Goal: Task Accomplishment & Management: Manage account settings

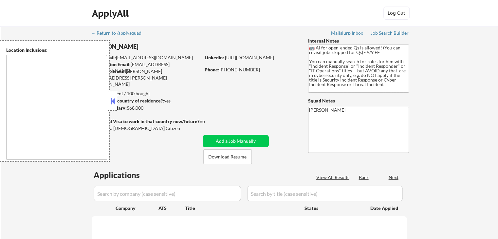
click at [113, 103] on button at bounding box center [112, 101] width 7 height 10
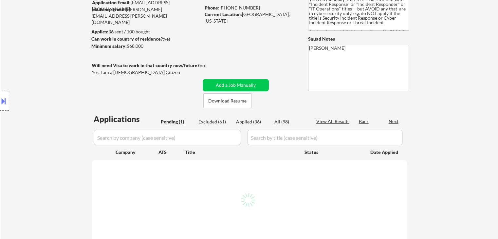
scroll to position [98, 0]
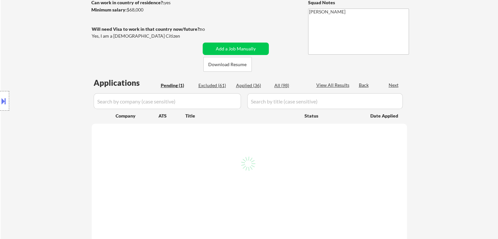
select select ""pending""
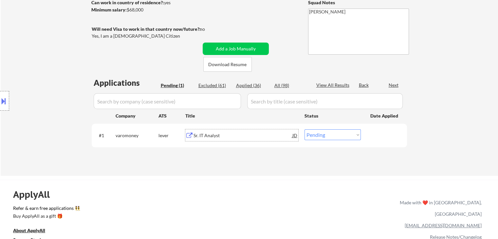
click at [197, 136] on div "Sr. IT Analyst" at bounding box center [243, 135] width 99 height 7
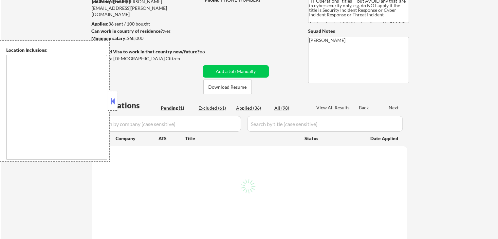
scroll to position [98, 0]
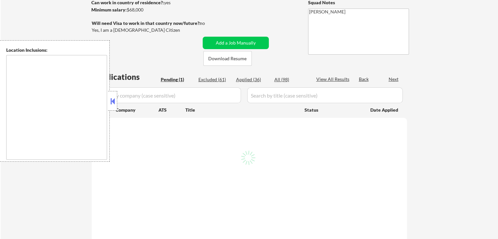
select select ""pending""
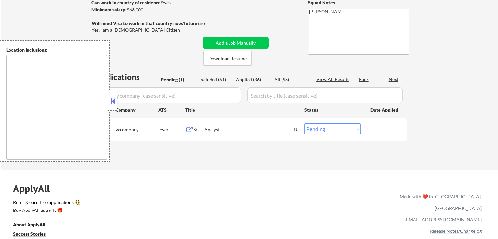
click at [203, 130] on div "Sr. IT Analyst" at bounding box center [243, 129] width 99 height 7
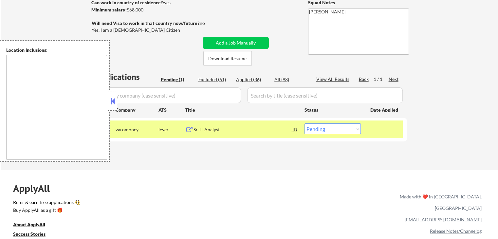
type textarea "[GEOGRAPHIC_DATA], [GEOGRAPHIC_DATA] Valrico, [GEOGRAPHIC_DATA] [GEOGRAPHIC_DAT…"
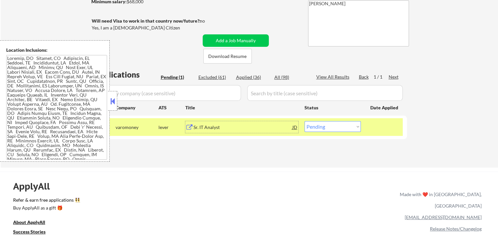
scroll to position [131, 0]
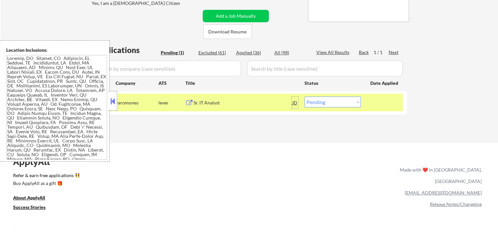
click at [294, 103] on div "JD" at bounding box center [295, 103] width 7 height 12
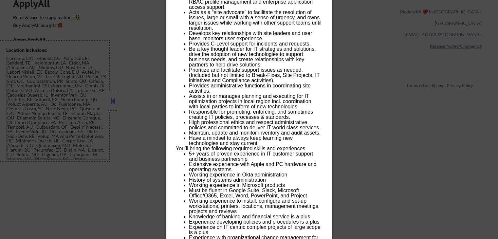
scroll to position [93, 0]
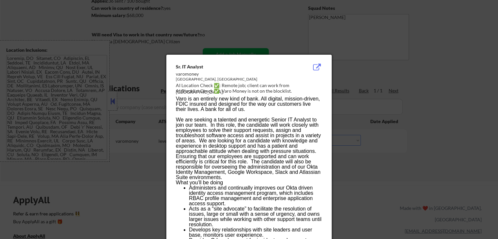
click at [457, 77] on div at bounding box center [249, 119] width 498 height 239
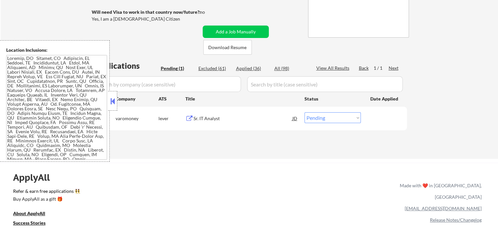
scroll to position [125, 0]
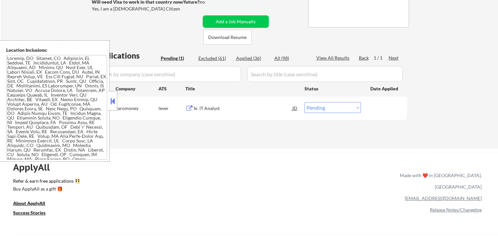
drag, startPoint x: 325, startPoint y: 107, endPoint x: 325, endPoint y: 112, distance: 4.6
click at [325, 107] on select "Choose an option... Pending Applied Excluded (Questions) Excluded (Expired) Exc…" at bounding box center [333, 107] width 56 height 11
select select ""applied""
click at [305, 102] on select "Choose an option... Pending Applied Excluded (Questions) Excluded (Expired) Exc…" at bounding box center [333, 107] width 56 height 11
